Goal: Check status

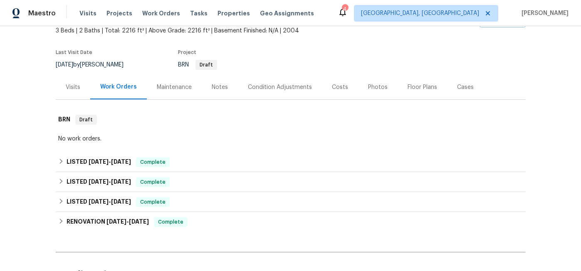
scroll to position [55, 0]
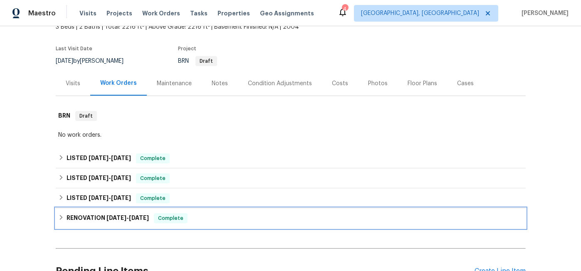
click at [143, 218] on span "[DATE]" at bounding box center [139, 218] width 20 height 6
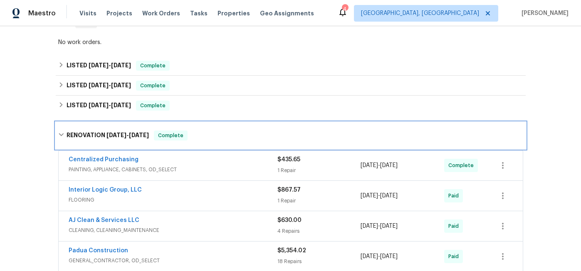
scroll to position [147, 0]
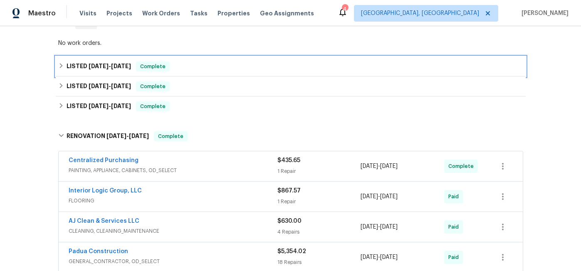
click at [127, 63] on h6 "LISTED [DATE] - [DATE]" at bounding box center [99, 67] width 65 height 10
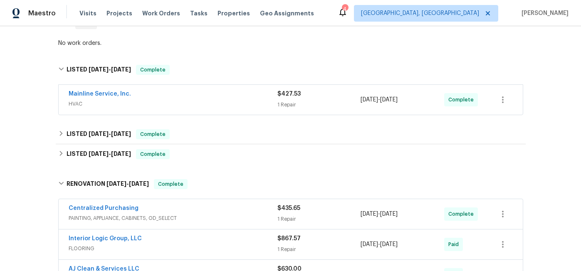
click at [148, 98] on div "Mainline Service, Inc." at bounding box center [173, 95] width 209 height 10
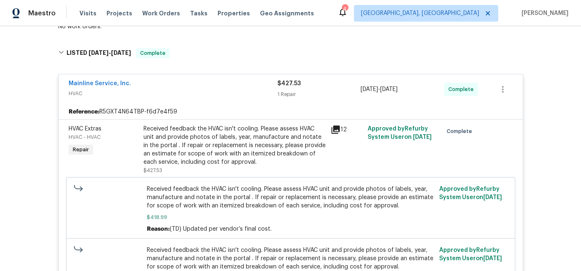
scroll to position [155, 0]
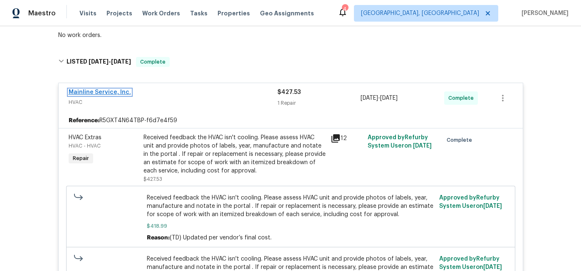
click at [119, 89] on link "Mainline Service, Inc." at bounding box center [100, 92] width 62 height 6
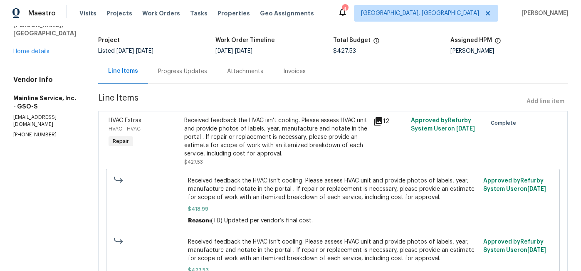
scroll to position [50, 0]
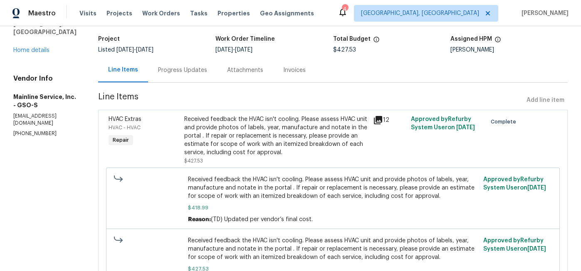
click at [198, 68] on div "Progress Updates" at bounding box center [182, 70] width 49 height 8
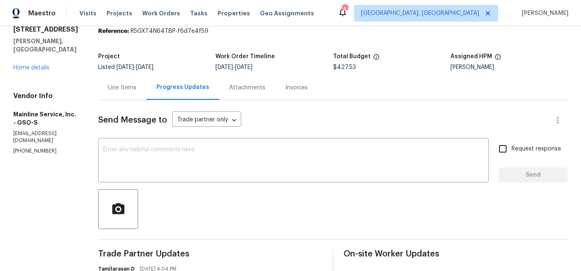
scroll to position [32, 0]
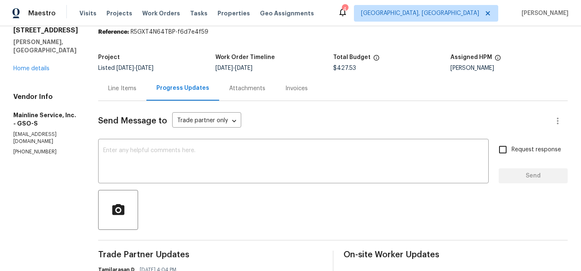
click at [243, 93] on div "Attachments" at bounding box center [247, 88] width 56 height 25
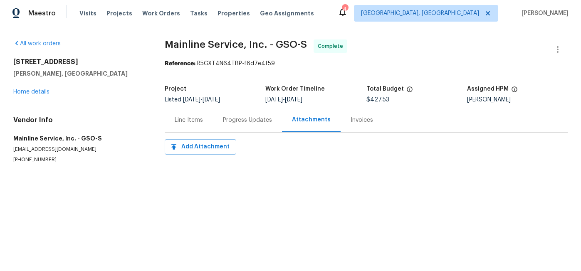
click at [359, 120] on div "Invoices" at bounding box center [362, 120] width 22 height 8
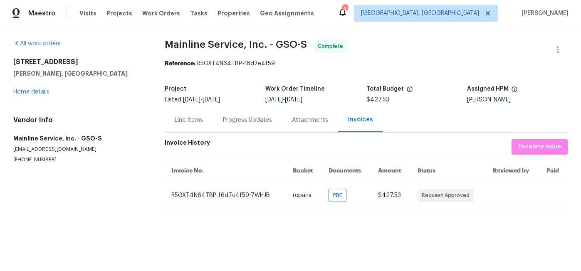
click at [178, 119] on div "Line Items" at bounding box center [189, 120] width 28 height 8
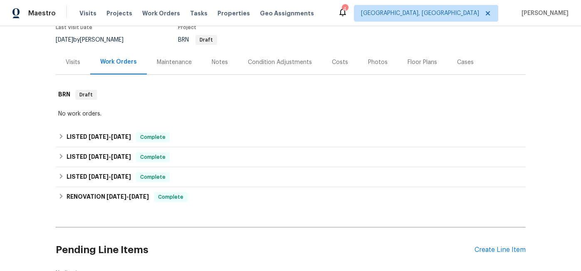
scroll to position [93, 0]
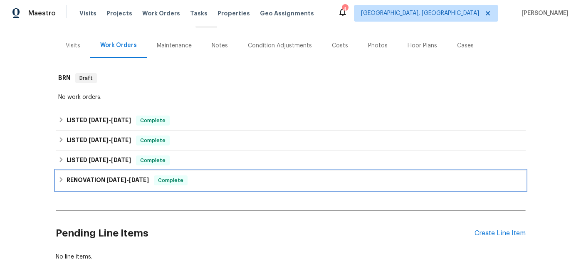
click at [97, 181] on h6 "RENOVATION [DATE] - [DATE]" at bounding box center [108, 181] width 82 height 10
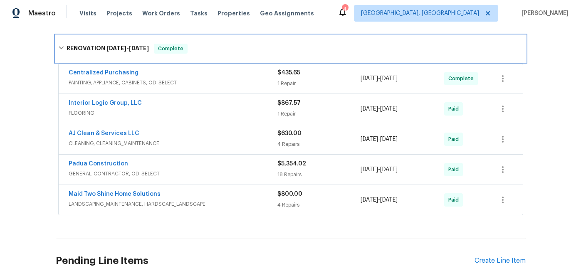
scroll to position [236, 0]
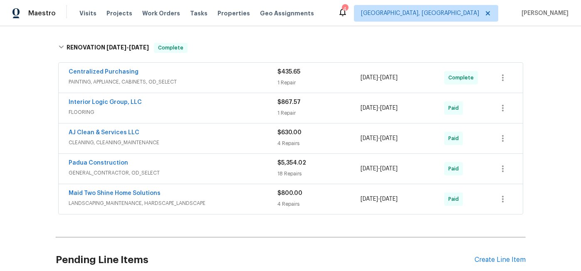
click at [191, 177] on div "Padua Construction GENERAL_CONTRACTOR, OD_SELECT" at bounding box center [173, 169] width 209 height 20
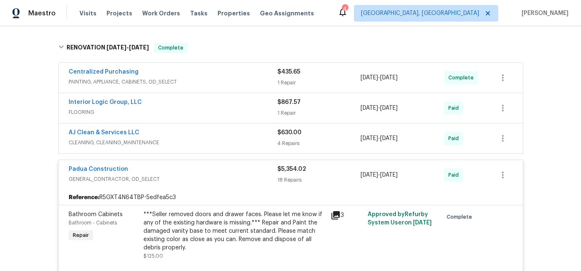
click at [193, 180] on span "GENERAL_CONTRACTOR, OD_SELECT" at bounding box center [173, 179] width 209 height 8
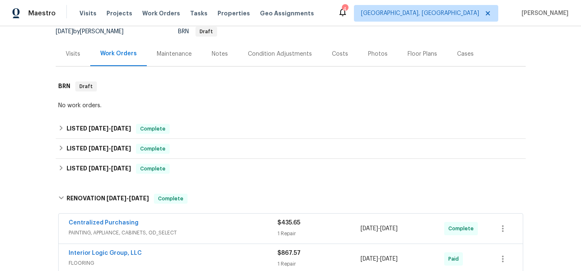
scroll to position [35, 0]
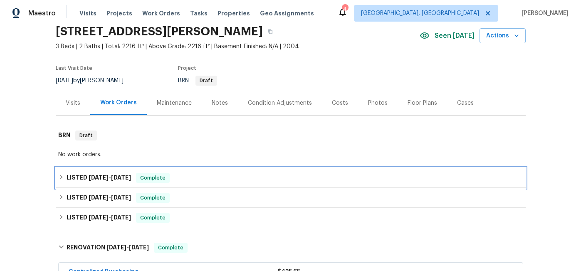
click at [116, 181] on h6 "LISTED [DATE] - [DATE]" at bounding box center [99, 178] width 65 height 10
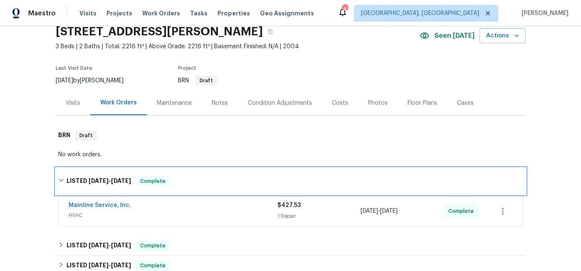
click at [119, 183] on span "[DATE]" at bounding box center [121, 181] width 20 height 6
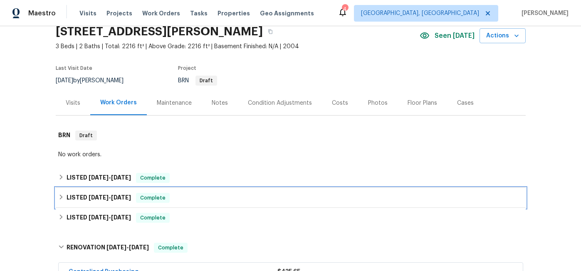
click at [118, 198] on span "[DATE]" at bounding box center [121, 198] width 20 height 6
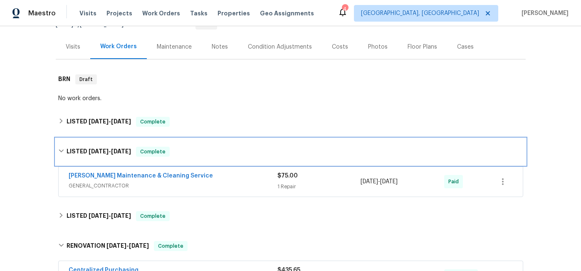
scroll to position [92, 0]
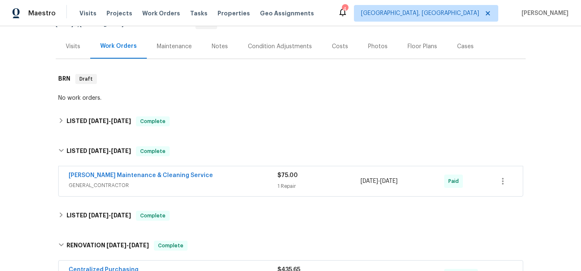
click at [216, 185] on span "GENERAL_CONTRACTOR" at bounding box center [173, 185] width 209 height 8
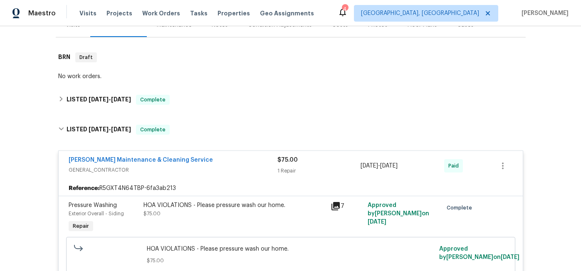
scroll to position [106, 0]
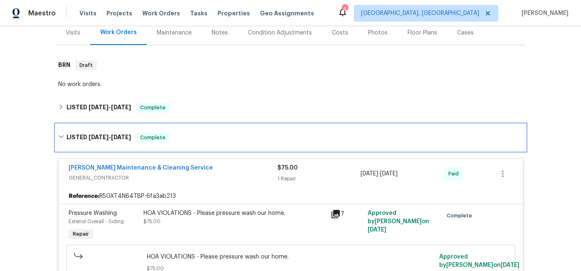
click at [205, 146] on div "LISTED 6/12/25 - 6/14/25 Complete" at bounding box center [291, 137] width 470 height 27
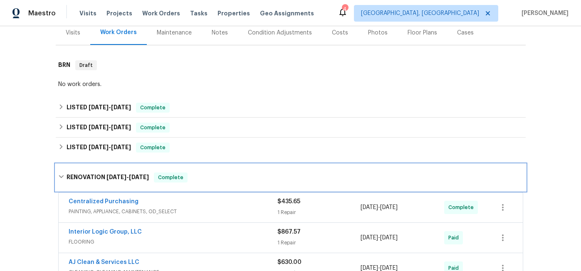
click at [132, 178] on span "5/21/25 - 6/13/25" at bounding box center [128, 177] width 42 height 6
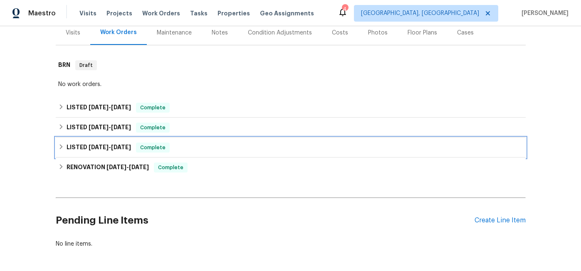
click at [194, 153] on div "LISTED 5/31/25 - 6/2/25 Complete" at bounding box center [291, 148] width 470 height 20
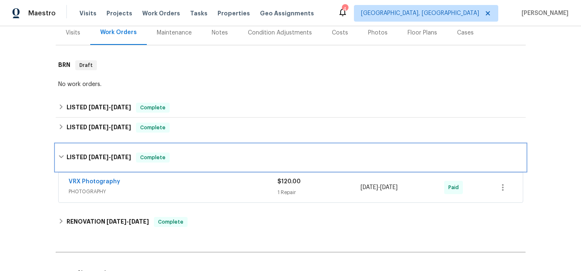
click at [180, 156] on div "LISTED 5/31/25 - 6/2/25 Complete" at bounding box center [290, 158] width 465 height 10
